Goal: Task Accomplishment & Management: Manage account settings

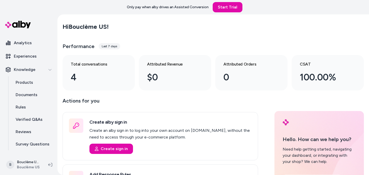
scroll to position [47, 0]
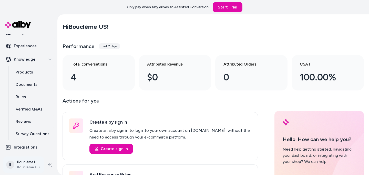
click at [34, 163] on html "Only pay when alby drives an Assisted Conversion Start Trial Home Agents Inbox …" at bounding box center [184, 87] width 369 height 175
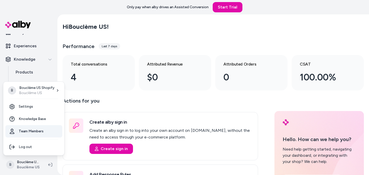
click at [35, 130] on link "Team Members" at bounding box center [33, 131] width 57 height 12
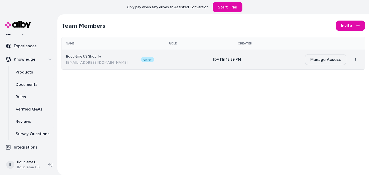
click at [326, 59] on button "Manage Access" at bounding box center [325, 59] width 41 height 11
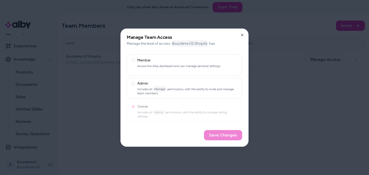
click at [240, 34] on div "Manage Team Access Manage the level of access Bouclème US Shopify has. Member A…" at bounding box center [185, 87] width 128 height 118
click at [244, 35] on icon "button" at bounding box center [242, 35] width 4 height 4
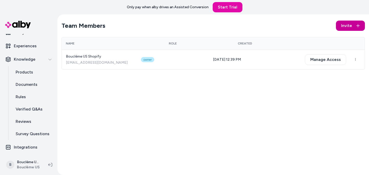
click at [355, 27] on button "Invite" at bounding box center [350, 26] width 29 height 10
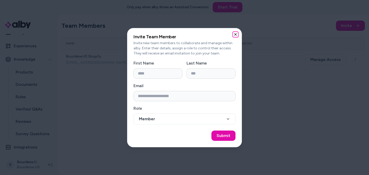
click at [234, 34] on icon "button" at bounding box center [236, 34] width 4 height 4
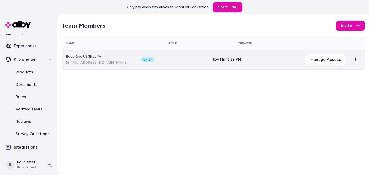
click at [354, 59] on html "Only pay when alby drives an Assisted Conversion Start Trial Home Agents Inbox …" at bounding box center [184, 87] width 369 height 175
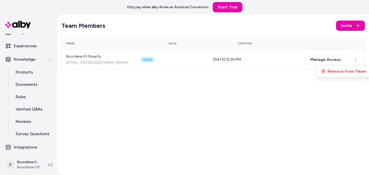
click at [207, 113] on html "Only pay when alby drives an Assisted Conversion Start Trial Home Agents Inbox …" at bounding box center [184, 87] width 369 height 175
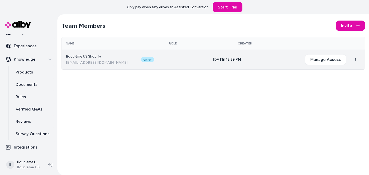
click at [102, 56] on span "Bouclème US Shopify" at bounding box center [99, 56] width 67 height 5
click at [313, 61] on button "Manage Access" at bounding box center [325, 59] width 41 height 11
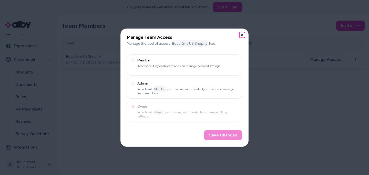
click at [243, 34] on icon "button" at bounding box center [242, 35] width 2 height 2
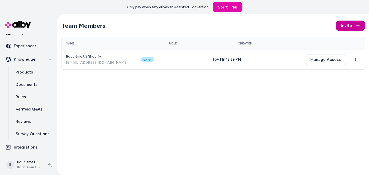
click at [357, 23] on button "Invite" at bounding box center [350, 26] width 29 height 10
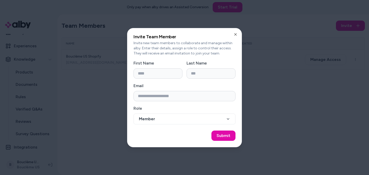
click at [265, 20] on div at bounding box center [184, 87] width 369 height 175
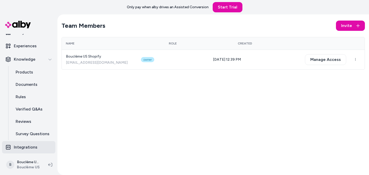
click at [18, 147] on p "Integrations" at bounding box center [26, 147] width 24 height 6
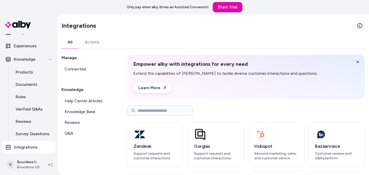
click at [96, 44] on link "Actions" at bounding box center [92, 42] width 27 height 12
click at [72, 42] on link "All" at bounding box center [70, 42] width 17 height 12
click at [39, 165] on html "Only pay when alby drives an Assisted Conversion Start Trial Home Agents Inbox …" at bounding box center [184, 87] width 369 height 175
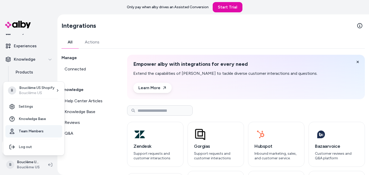
click at [34, 128] on link "Team Members" at bounding box center [33, 131] width 57 height 12
